Goal: Answer question/provide support

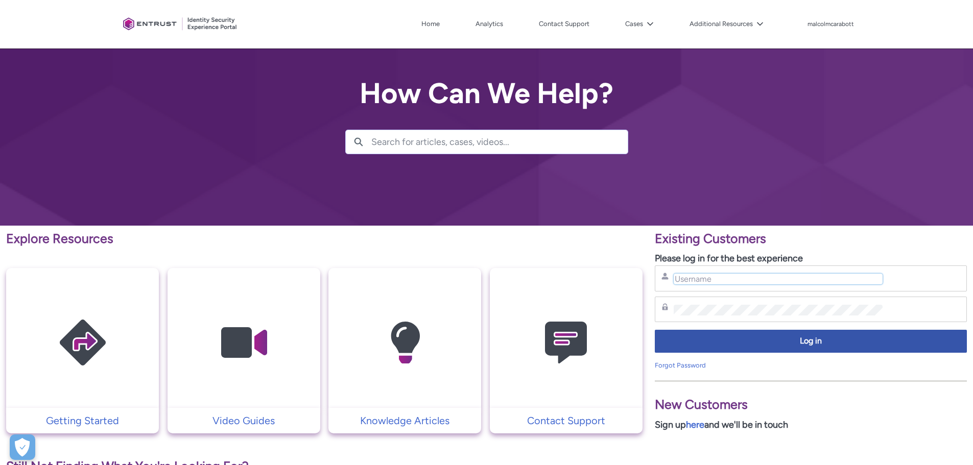
type input "[EMAIL_ADDRESS][DOMAIN_NAME]"
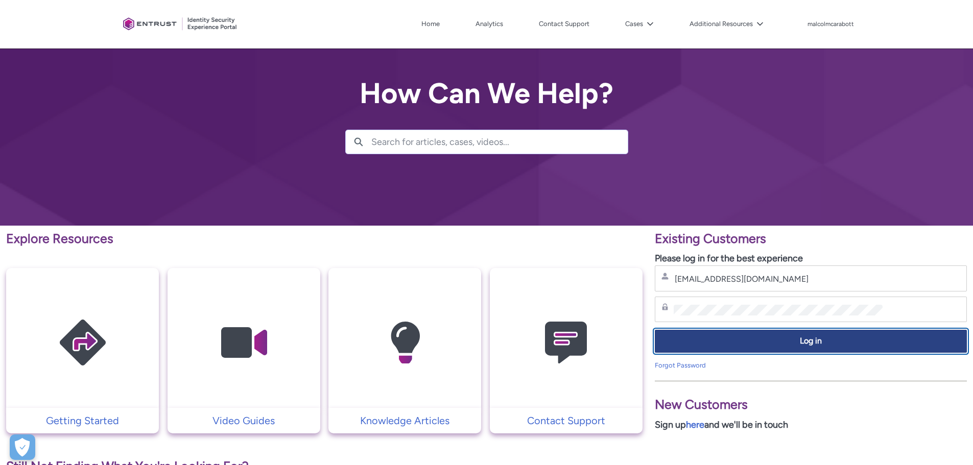
drag, startPoint x: 735, startPoint y: 338, endPoint x: 536, endPoint y: 99, distance: 310.9
click at [735, 338] on span "Log in" at bounding box center [810, 342] width 299 height 12
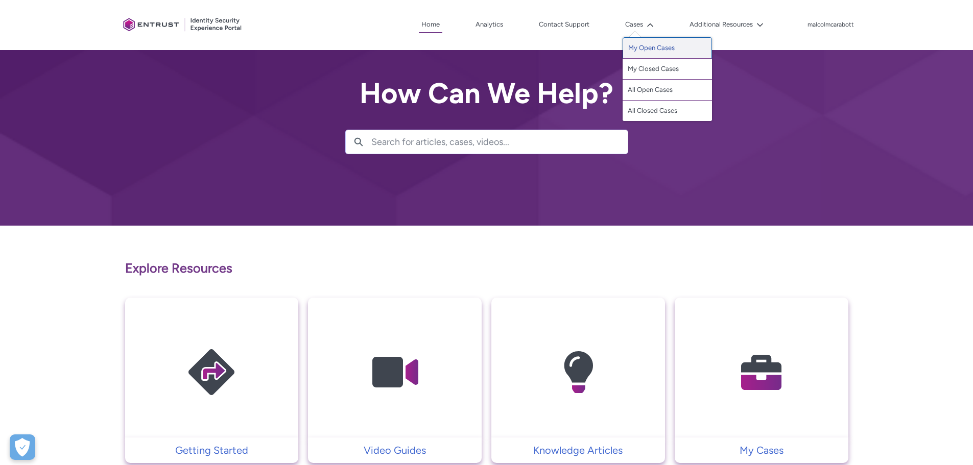
click at [633, 46] on link "My Open Cases" at bounding box center [667, 47] width 89 height 21
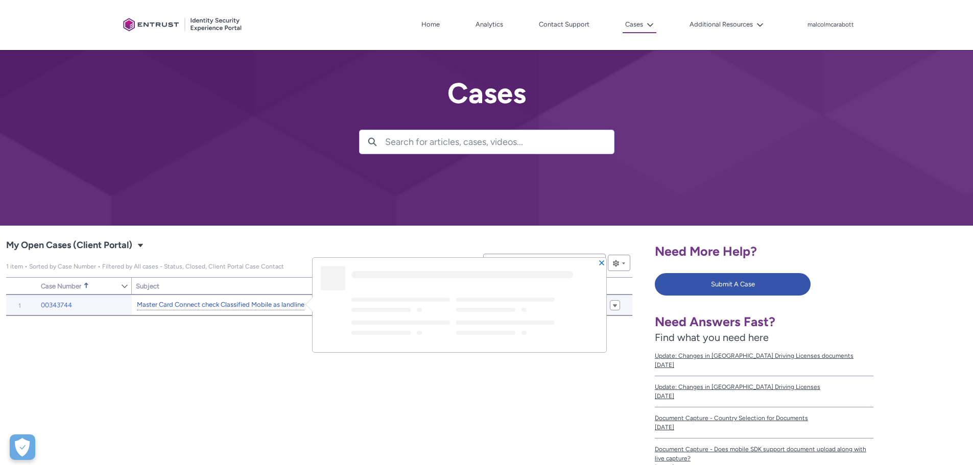
click at [211, 300] on link "Master Card Connect check Classified Mobile as landline" at bounding box center [221, 305] width 168 height 11
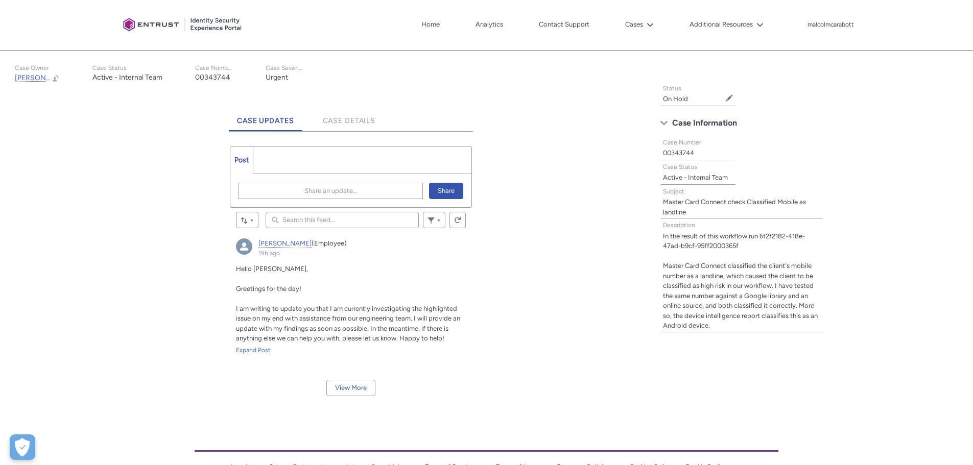
scroll to position [255, 0]
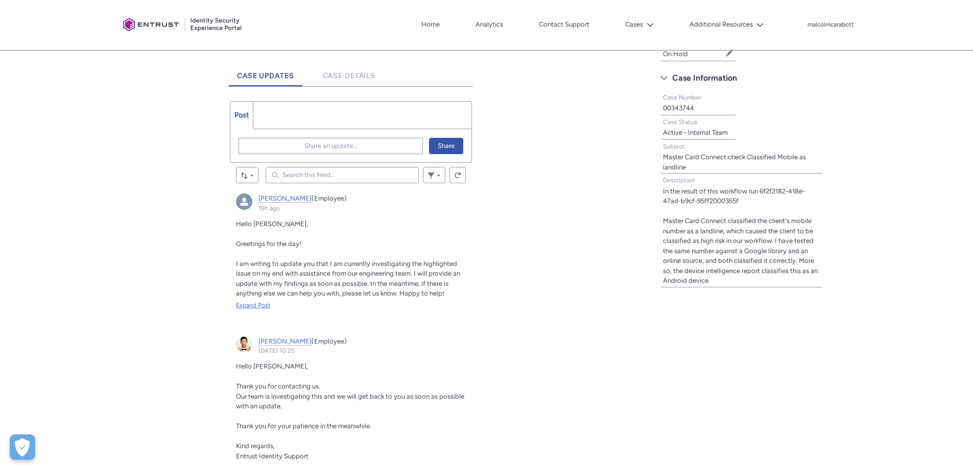
click at [254, 304] on div "Expand Post" at bounding box center [351, 305] width 230 height 9
